Goal: Task Accomplishment & Management: Manage account settings

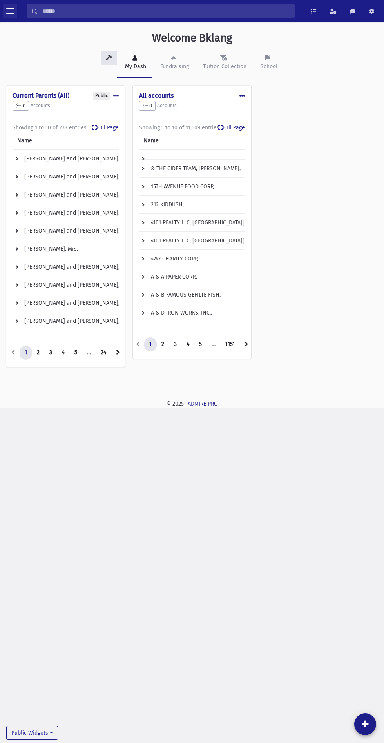
click at [10, 11] on span "toggle menu" at bounding box center [10, 11] width 8 height 1
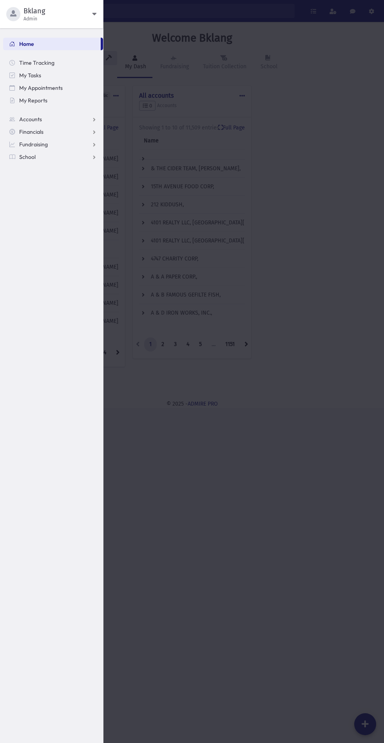
click at [73, 11] on span "Bklang" at bounding box center [58, 10] width 69 height 9
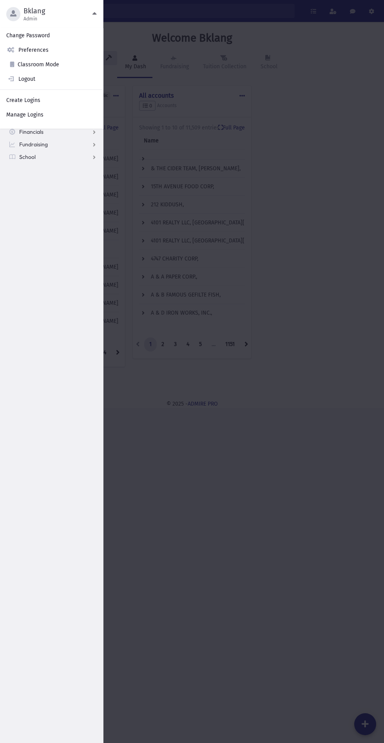
click at [39, 113] on link "Manage Logins" at bounding box center [51, 114] width 103 height 15
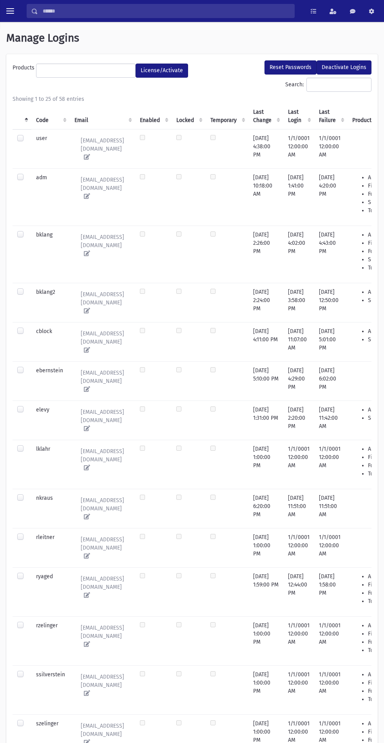
select select
click at [322, 84] on input "Search:" at bounding box center [339, 85] width 65 height 14
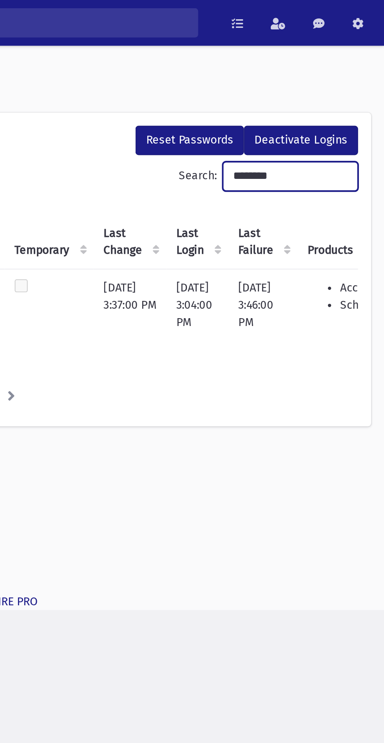
type input "********"
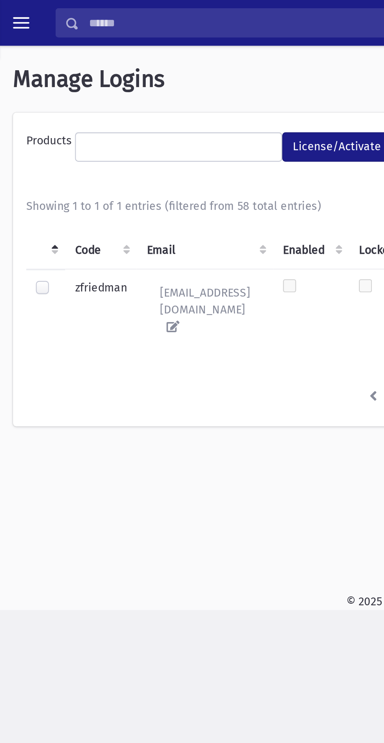
click at [27, 134] on label at bounding box center [27, 134] width 0 height 0
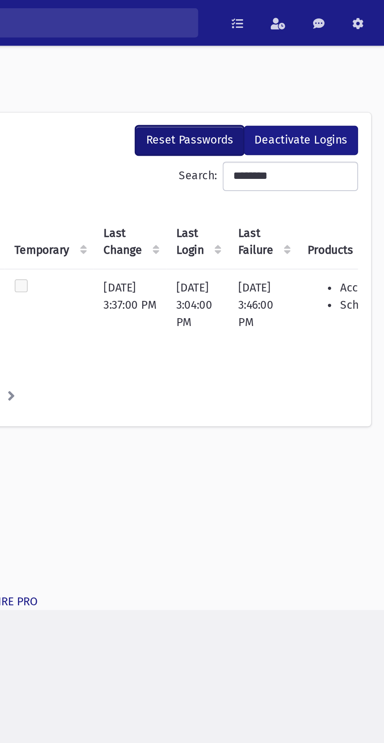
click at [296, 66] on button "Reset Passwords" at bounding box center [291, 67] width 52 height 14
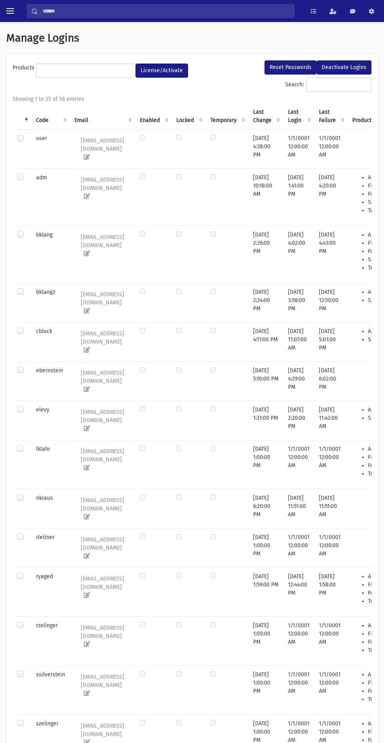
select select
